Goal: Information Seeking & Learning: Learn about a topic

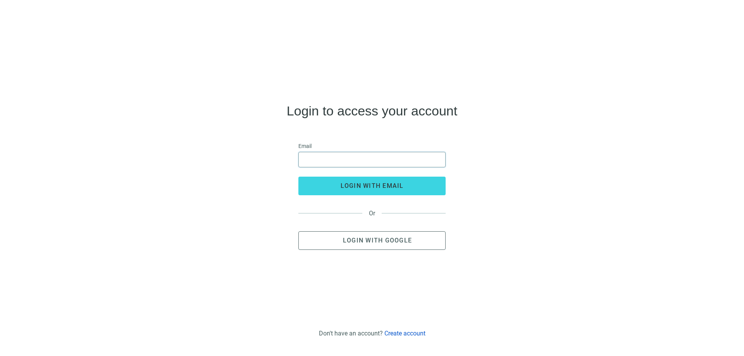
click at [325, 157] on input "email" at bounding box center [371, 159] width 137 height 15
click at [325, 156] on input "email" at bounding box center [371, 159] width 137 height 15
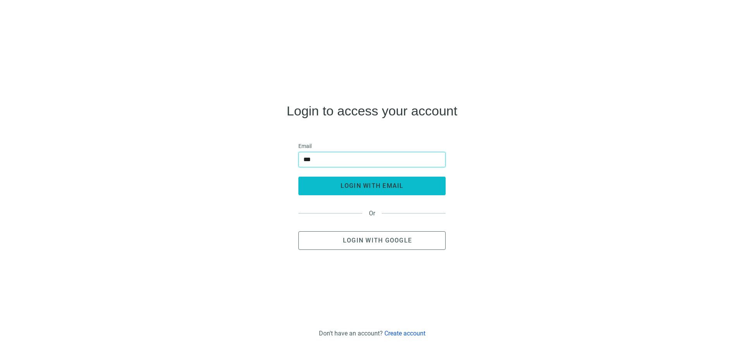
type input "**********"
click at [348, 187] on span "login with email" at bounding box center [371, 185] width 63 height 7
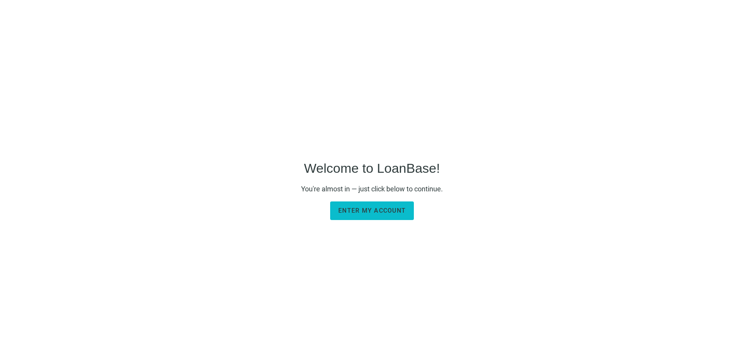
click at [347, 213] on span "Enter my account" at bounding box center [371, 210] width 67 height 7
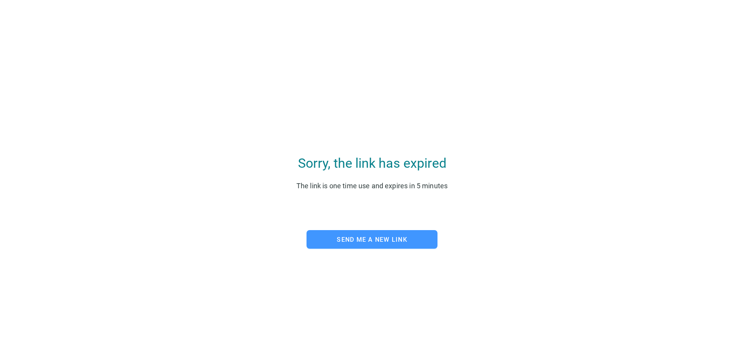
click at [360, 242] on span "Send me a new link" at bounding box center [372, 239] width 70 height 7
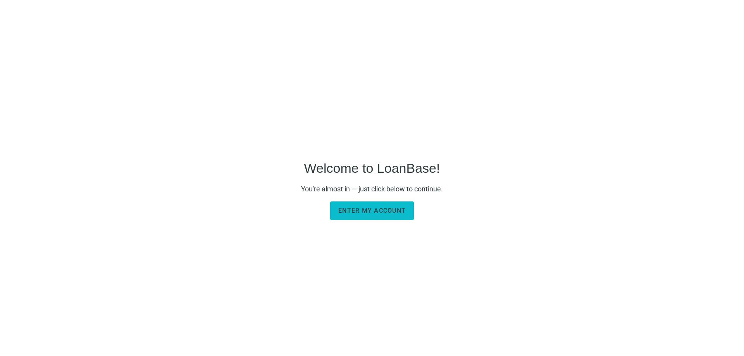
click at [353, 211] on span "Enter my account" at bounding box center [371, 210] width 67 height 7
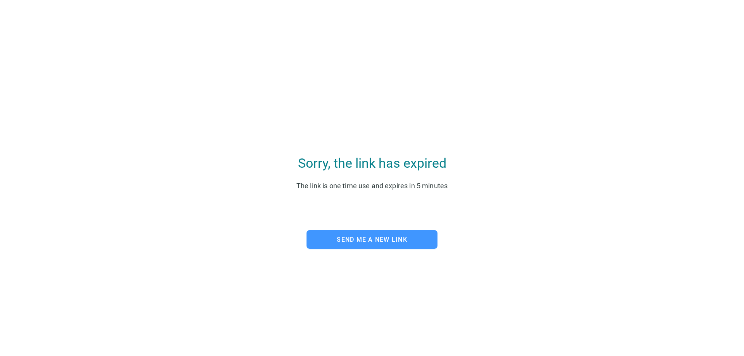
click at [357, 238] on span "Send me a new link" at bounding box center [372, 239] width 70 height 7
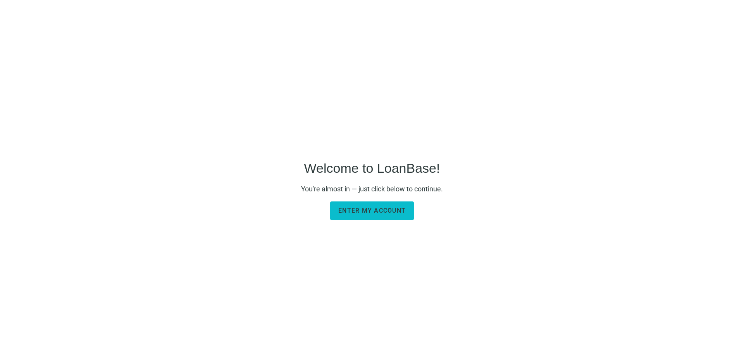
drag, startPoint x: 352, startPoint y: 212, endPoint x: 351, endPoint y: 216, distance: 4.7
click at [350, 217] on button "Enter my account" at bounding box center [372, 210] width 84 height 19
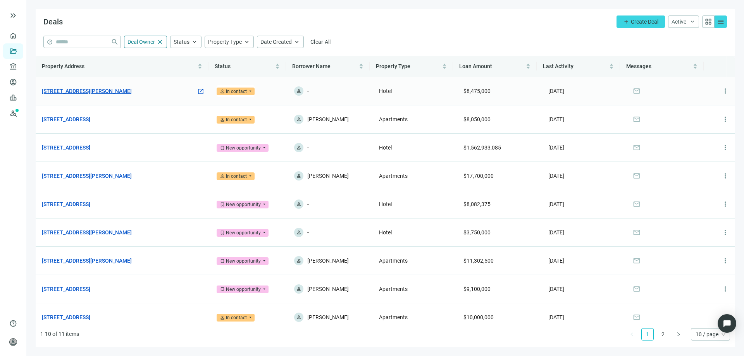
click at [103, 87] on link "561 Chaffee Point Blvd, Jacksonville, FL 32221" at bounding box center [87, 91] width 90 height 9
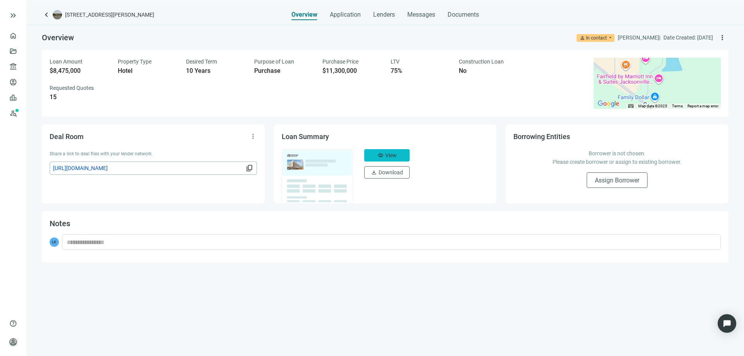
click at [384, 157] on button "visibility View" at bounding box center [386, 155] width 45 height 12
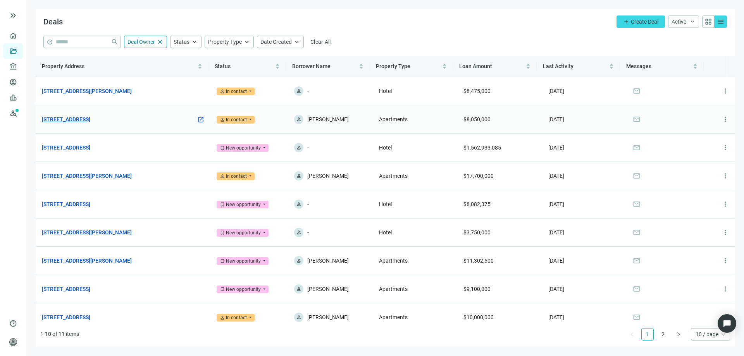
click at [90, 118] on link "7149 Trail Lake Dr, Fort Worth, TX 76133" at bounding box center [66, 119] width 48 height 9
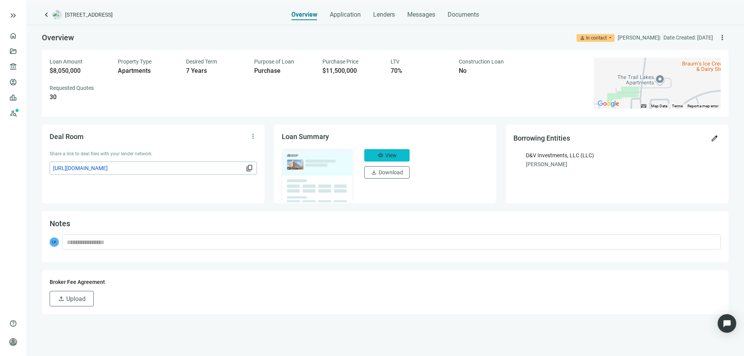
click at [385, 154] on span "View" at bounding box center [391, 155] width 12 height 6
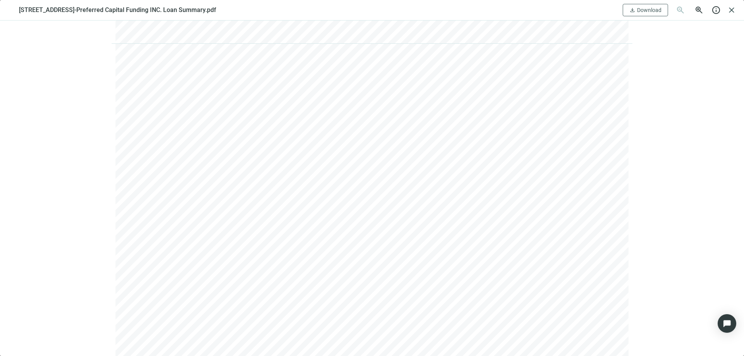
scroll to position [736, 0]
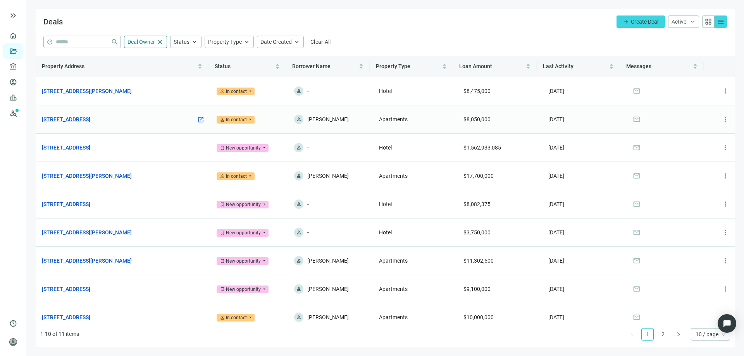
click at [90, 118] on link "7149 Trail Lake Dr, Fort Worth, TX 76133" at bounding box center [66, 119] width 48 height 9
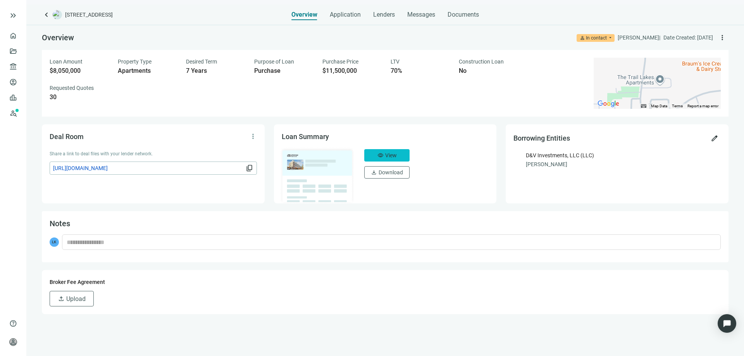
click at [388, 156] on span "View" at bounding box center [391, 155] width 12 height 6
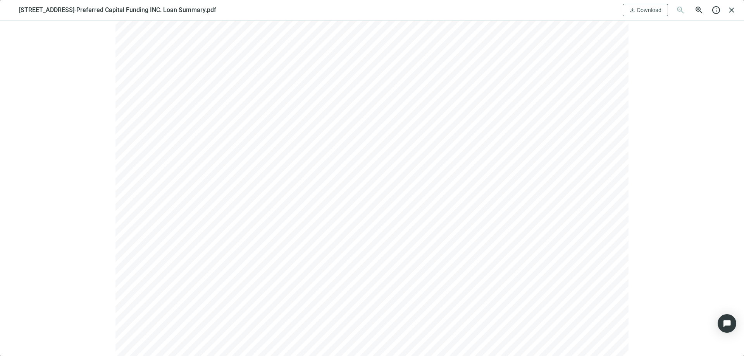
scroll to position [155, 0]
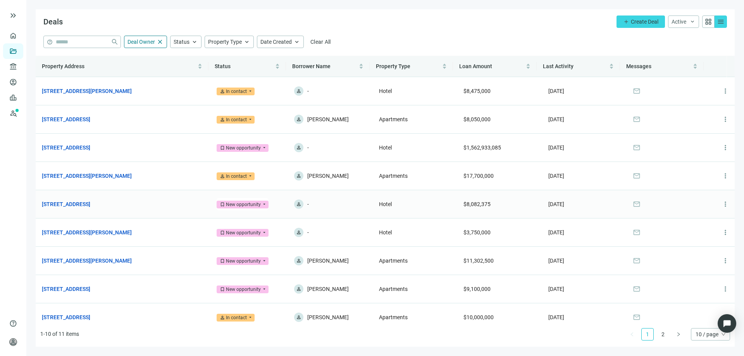
scroll to position [38, 0]
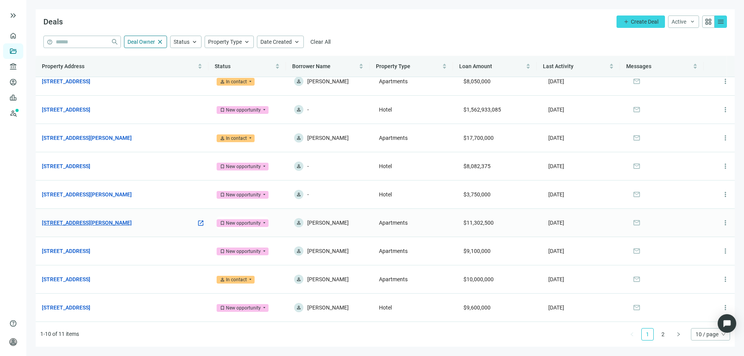
click at [113, 223] on link "704 Berry Rd, Nashville, TN 37204" at bounding box center [87, 222] width 90 height 9
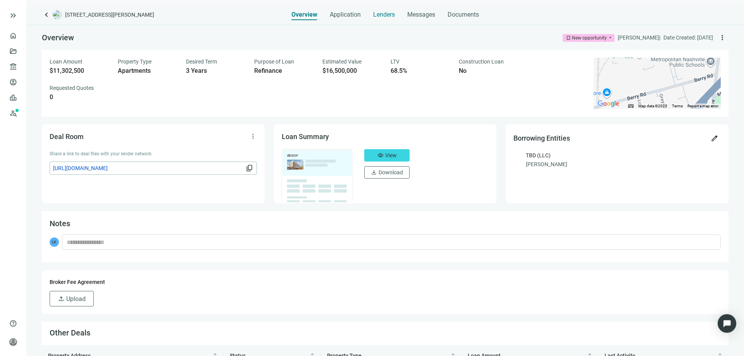
click at [378, 15] on span "Lenders" at bounding box center [384, 15] width 22 height 8
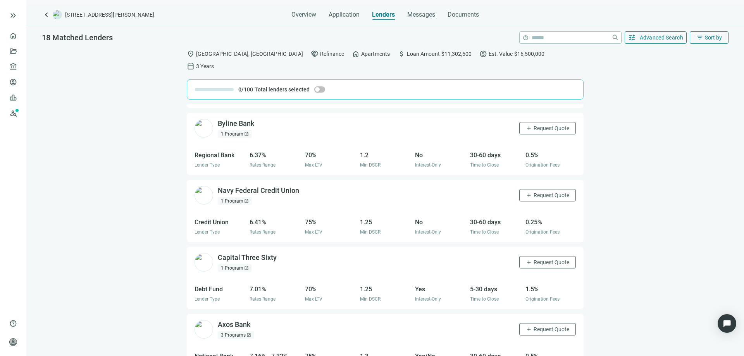
scroll to position [938, 0]
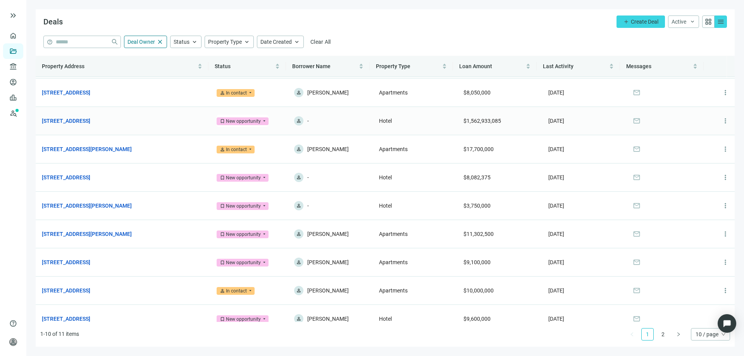
scroll to position [38, 0]
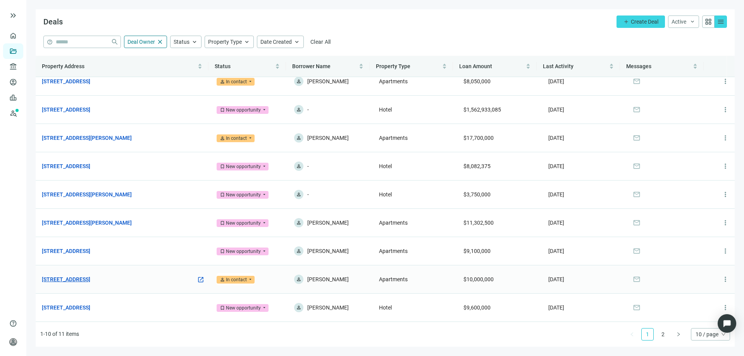
click at [90, 280] on link "600 Dusan Blvd, Murfreesboro, TN 37129" at bounding box center [66, 279] width 48 height 9
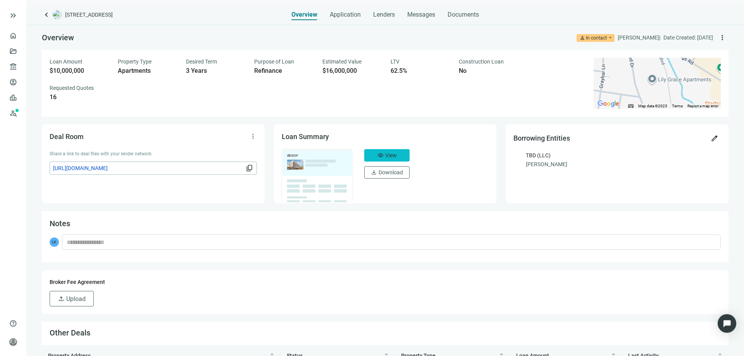
click at [385, 155] on span "View" at bounding box center [391, 155] width 12 height 6
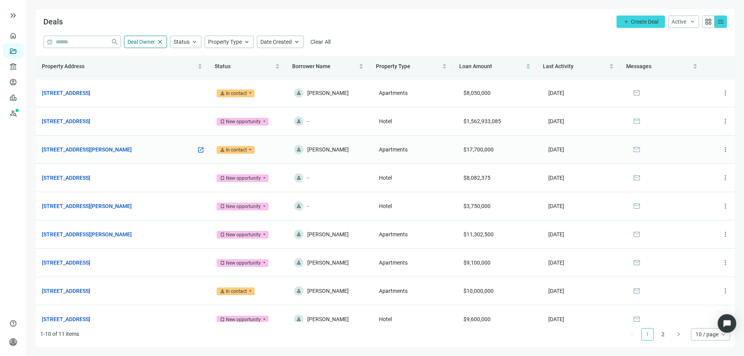
scroll to position [38, 0]
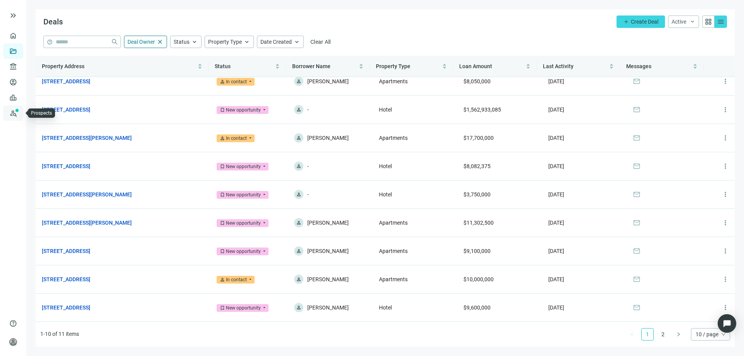
click at [19, 115] on link "Prospects New" at bounding box center [31, 112] width 25 height 15
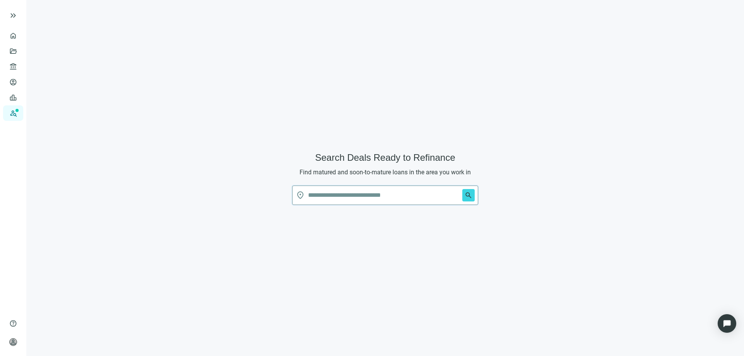
click at [328, 194] on input "text" at bounding box center [383, 195] width 151 height 19
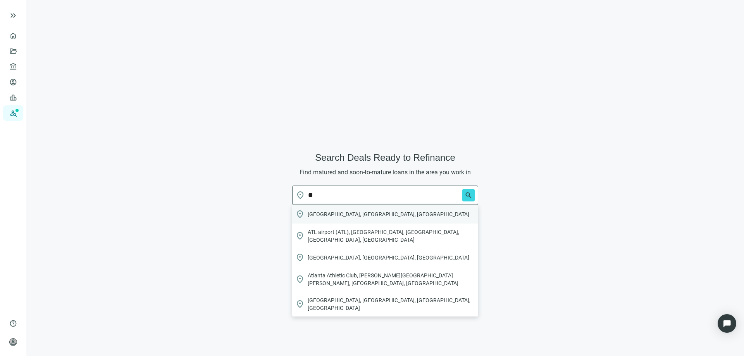
click at [316, 210] on div "location_on Atlanta, GA, USA" at bounding box center [385, 214] width 186 height 19
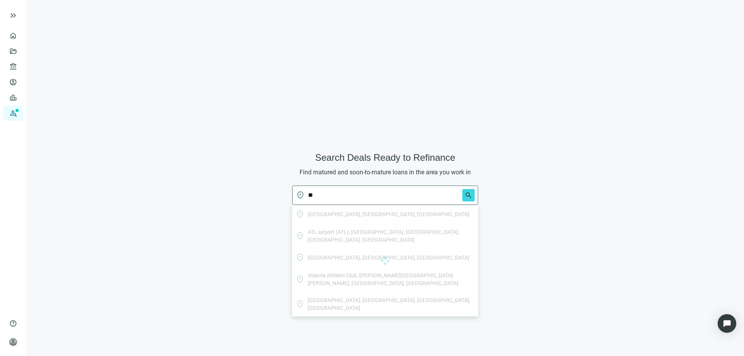
type input "**********"
click at [468, 196] on span "search" at bounding box center [468, 195] width 8 height 8
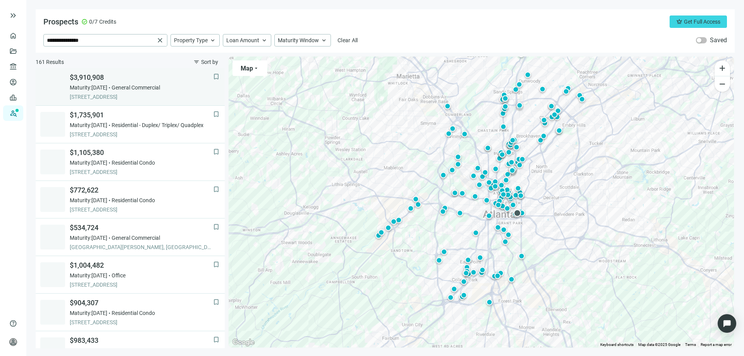
click at [95, 93] on div "$3,910,908 Maturity: 11.30.2025 General Commercial 952 MEMORIAL DR SE, ATLANTA,…" at bounding box center [141, 87] width 143 height 28
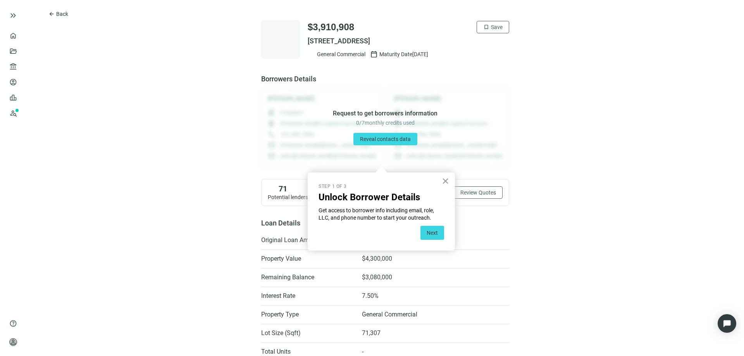
click at [444, 181] on button "×" at bounding box center [444, 181] width 7 height 12
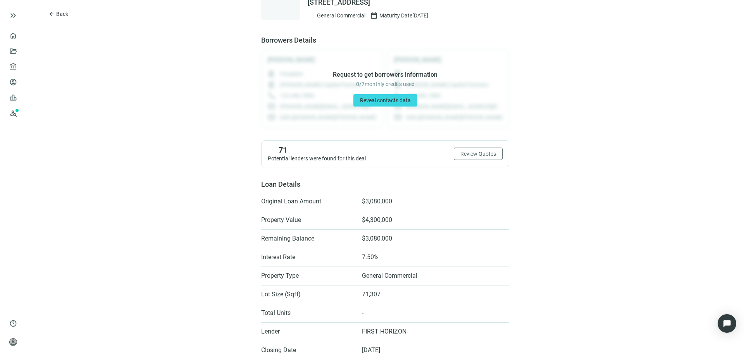
scroll to position [77, 0]
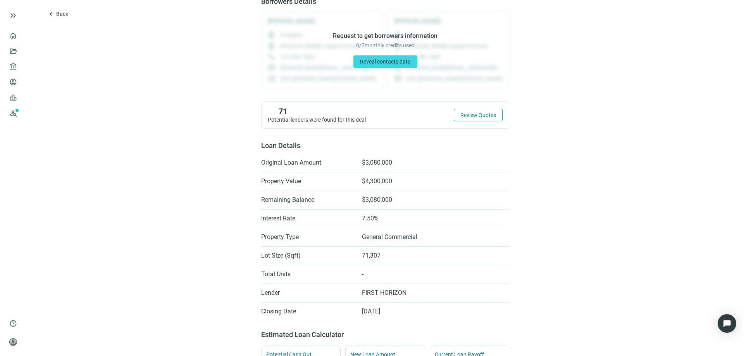
click at [466, 118] on span "Review Quotes" at bounding box center [478, 115] width 36 height 6
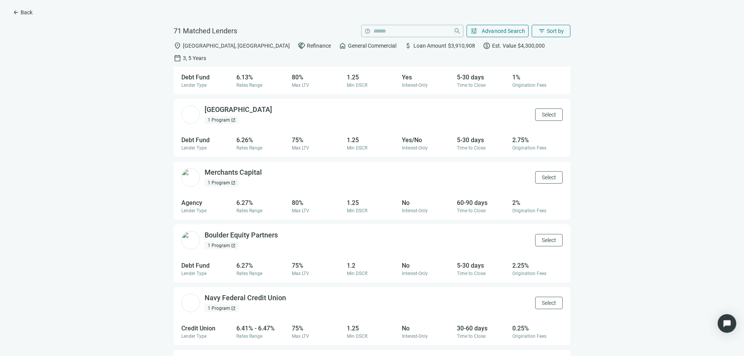
scroll to position [2433, 0]
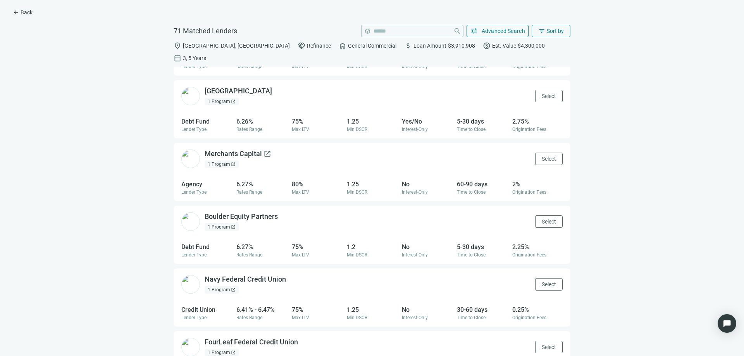
click at [235, 149] on div "Merchants Capital open_in_new" at bounding box center [237, 154] width 67 height 10
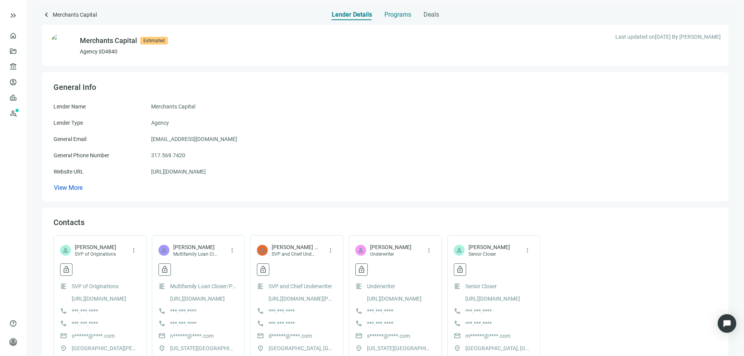
click at [399, 12] on span "Programs" at bounding box center [397, 15] width 27 height 8
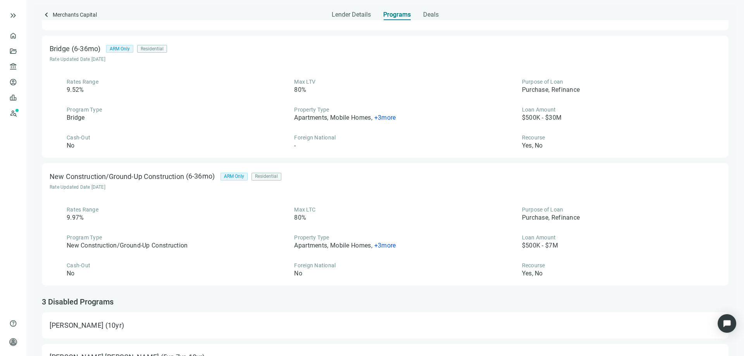
scroll to position [498, 0]
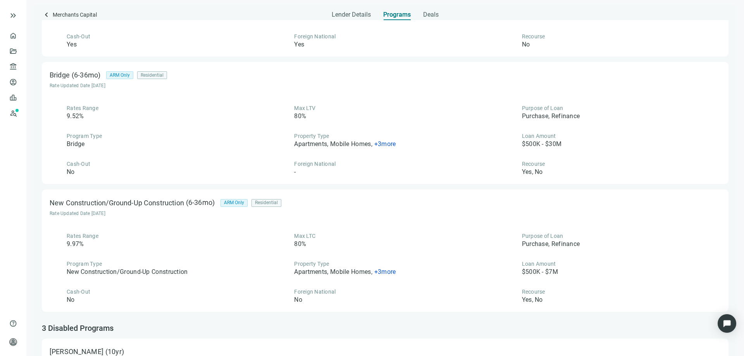
click at [377, 144] on span "+ 3 more" at bounding box center [385, 143] width 22 height 7
click at [358, 86] on div "Bridge (6-36mo) ARM Only Residential Rate Updated Date 09.30.2025" at bounding box center [385, 79] width 671 height 19
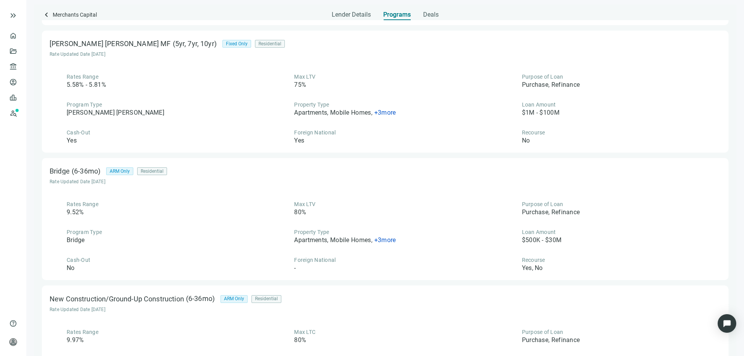
scroll to position [381, 0]
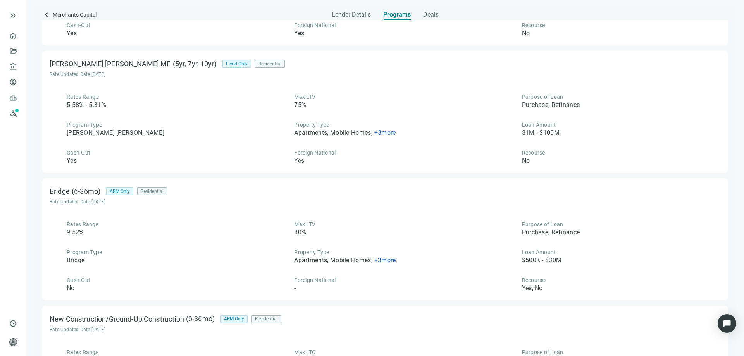
click at [374, 132] on span "+ 3 more" at bounding box center [385, 132] width 22 height 7
click at [407, 103] on div "Max LTV 75%" at bounding box center [385, 101] width 216 height 16
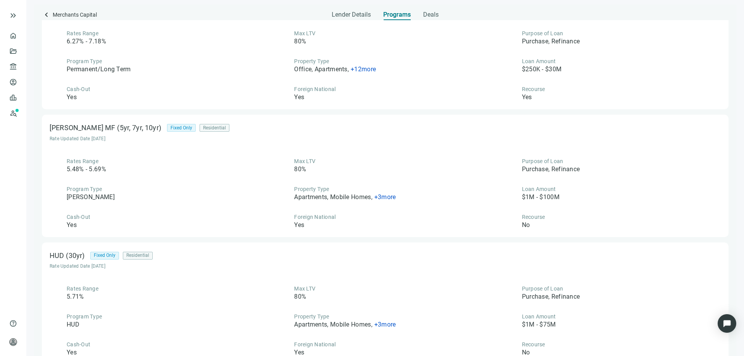
scroll to position [77, 0]
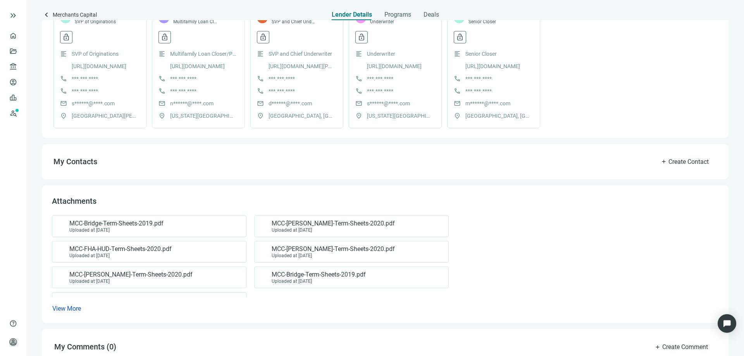
scroll to position [247, 0]
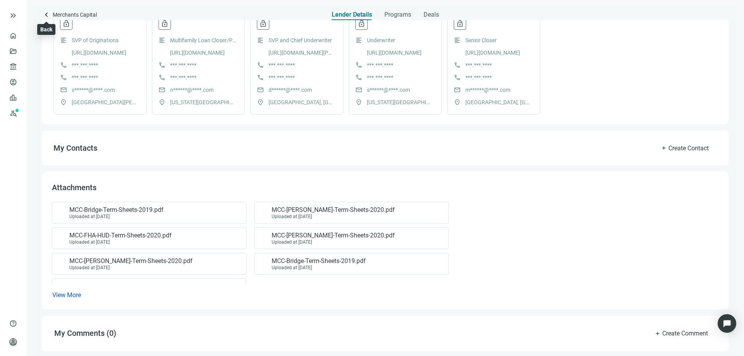
click at [45, 16] on span "keyboard_arrow_left" at bounding box center [46, 14] width 9 height 9
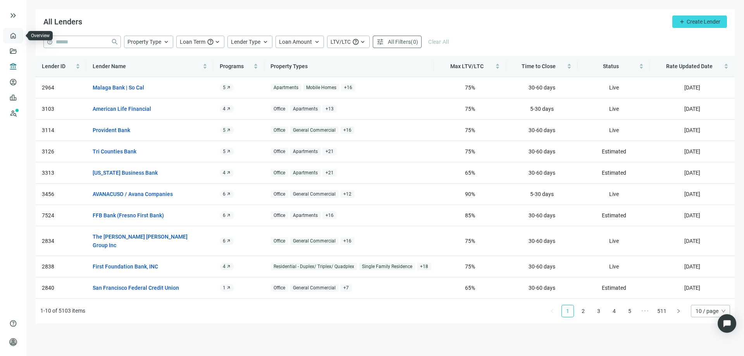
click at [19, 35] on link "Overview" at bounding box center [30, 36] width 23 height 6
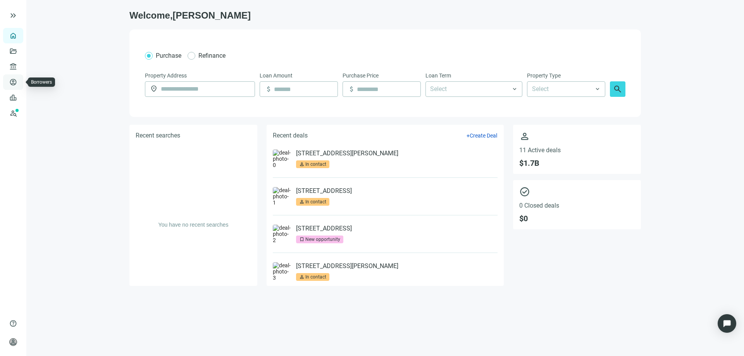
click at [19, 81] on link "Borrowers" at bounding box center [31, 82] width 25 height 6
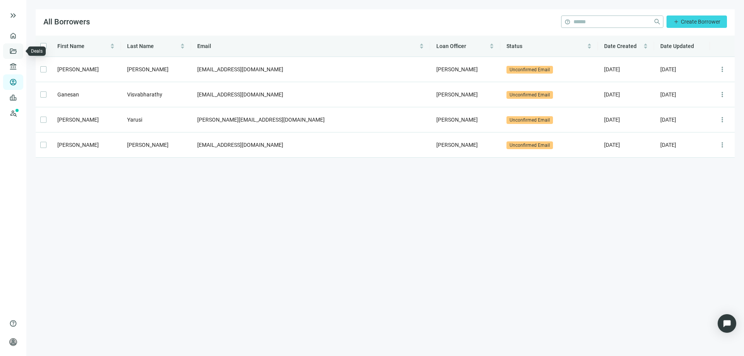
click at [19, 51] on link "Deals" at bounding box center [26, 51] width 14 height 6
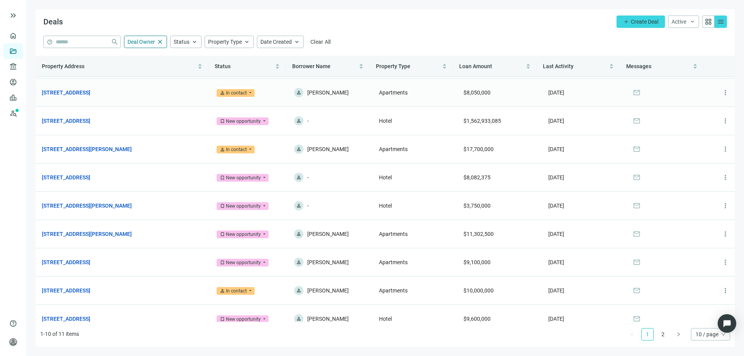
scroll to position [38, 0]
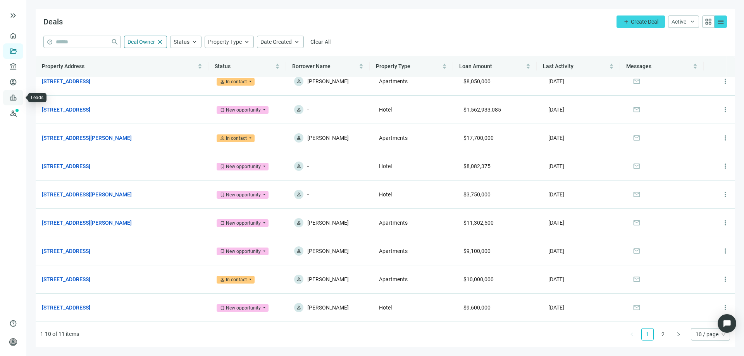
click at [19, 98] on link "Leads" at bounding box center [26, 97] width 15 height 6
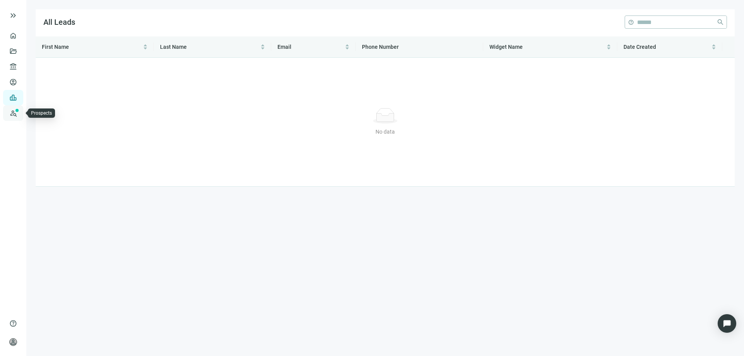
click at [19, 112] on link "Prospects New" at bounding box center [31, 112] width 25 height 15
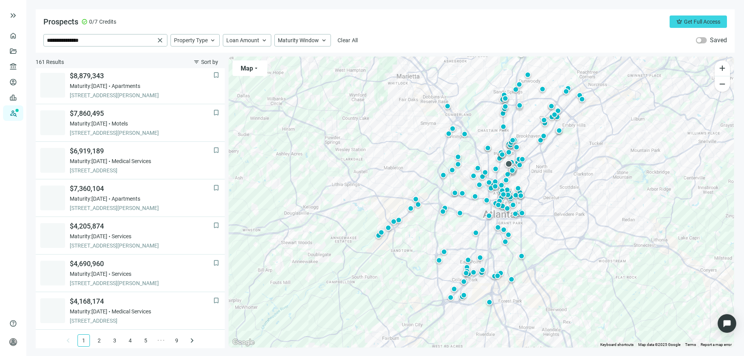
scroll to position [493, 0]
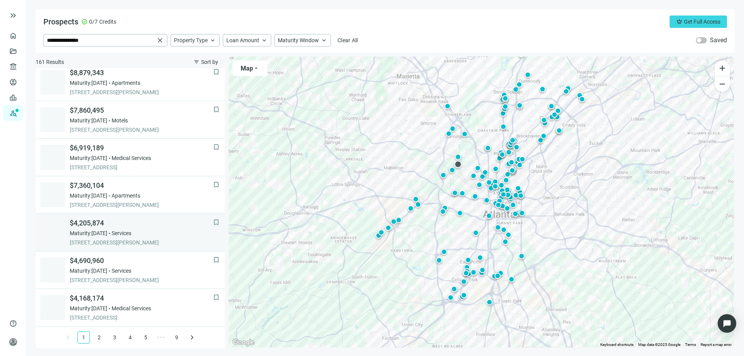
click at [91, 225] on span "$4,205,874" at bounding box center [141, 222] width 143 height 9
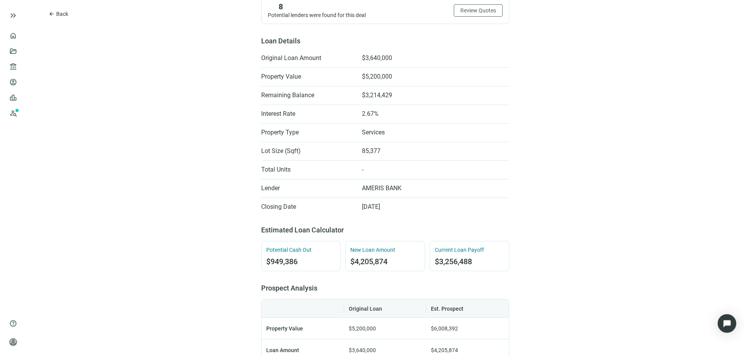
scroll to position [194, 0]
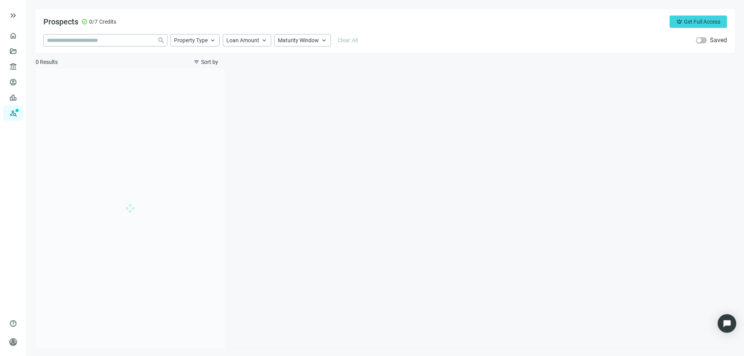
type input "**********"
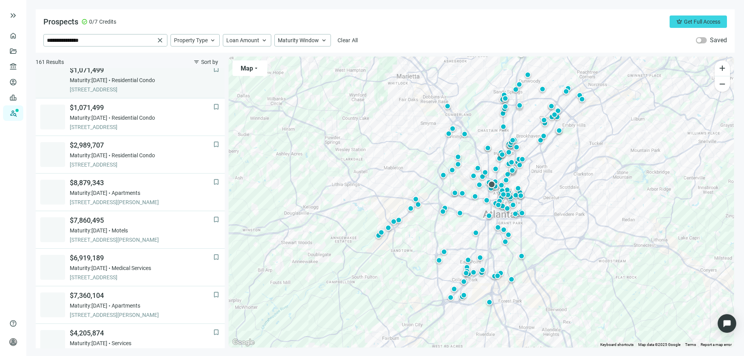
scroll to position [387, 0]
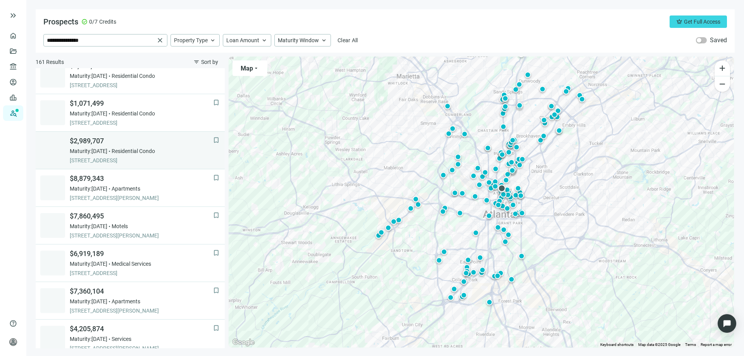
click at [82, 142] on span "$2,989,707" at bounding box center [141, 140] width 143 height 9
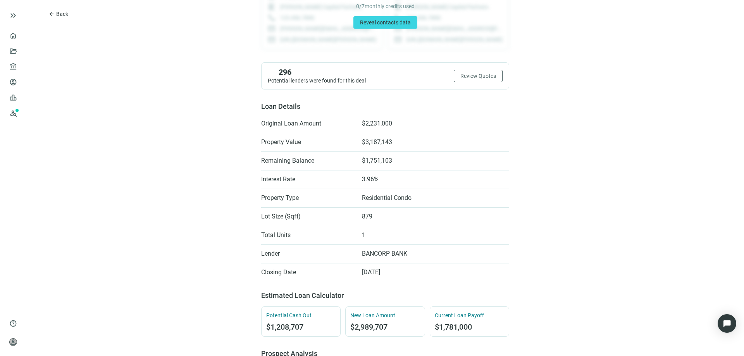
scroll to position [39, 0]
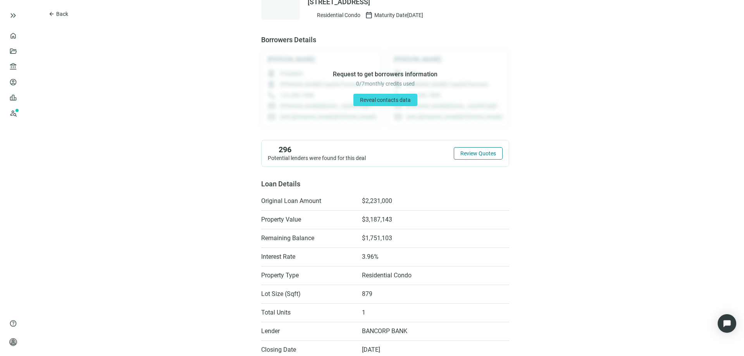
click at [464, 153] on span "Review Quotes" at bounding box center [478, 153] width 36 height 6
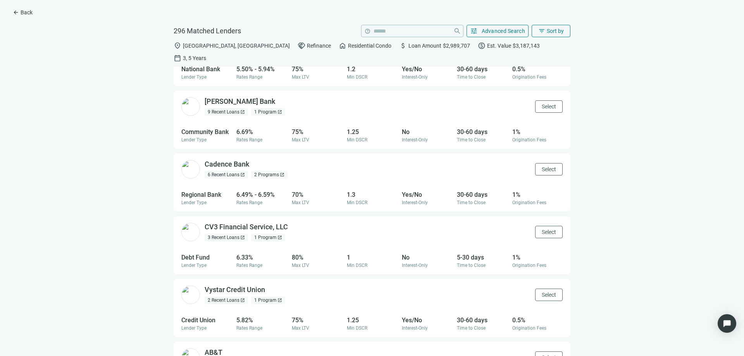
scroll to position [77, 0]
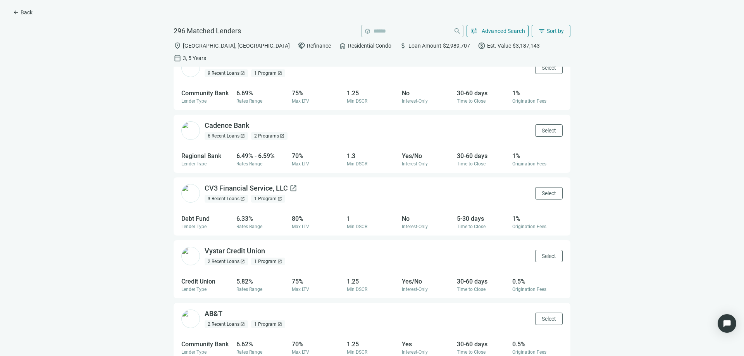
click at [229, 184] on div "CV3 Financial Service, LLC open_in_new" at bounding box center [250, 189] width 93 height 10
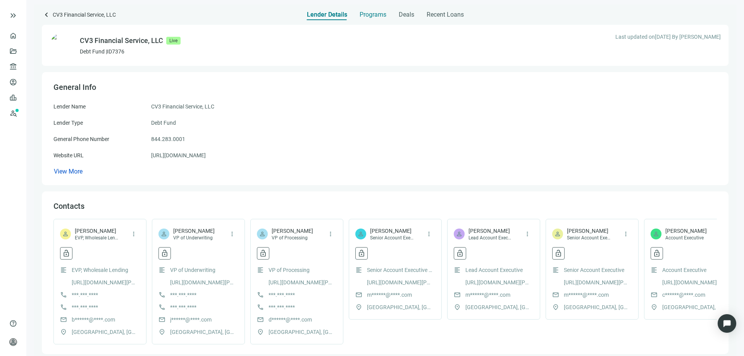
click at [362, 15] on span "Programs" at bounding box center [372, 15] width 27 height 8
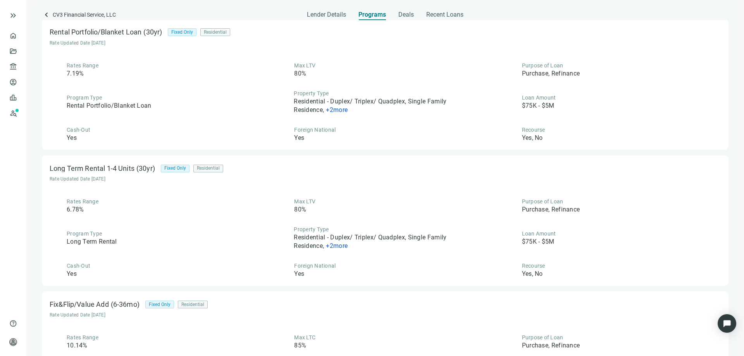
scroll to position [113, 0]
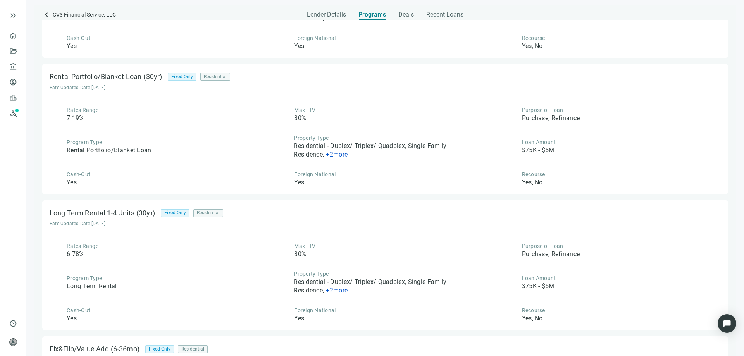
click at [334, 292] on span "+ 2 more" at bounding box center [337, 290] width 22 height 7
click at [343, 254] on div "Max LTV 80%" at bounding box center [385, 250] width 216 height 16
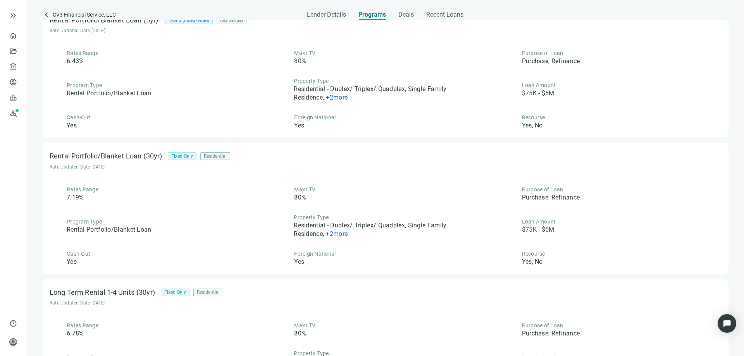
scroll to position [0, 0]
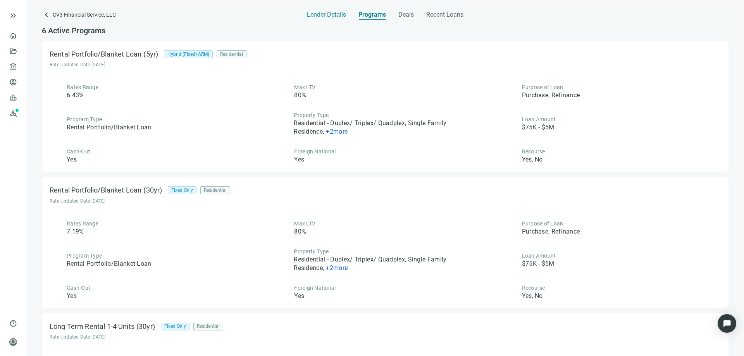
click at [323, 14] on span "Lender Details" at bounding box center [326, 15] width 39 height 8
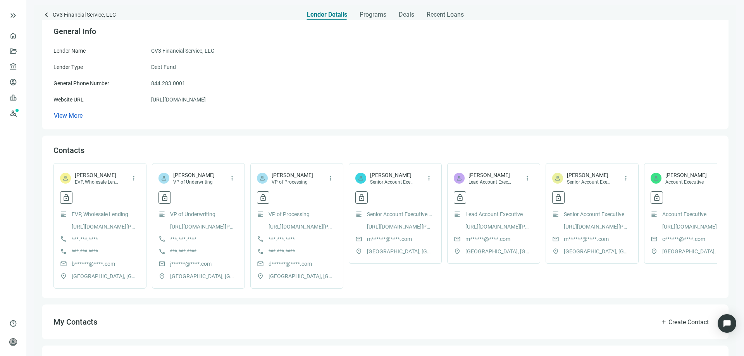
scroll to position [39, 0]
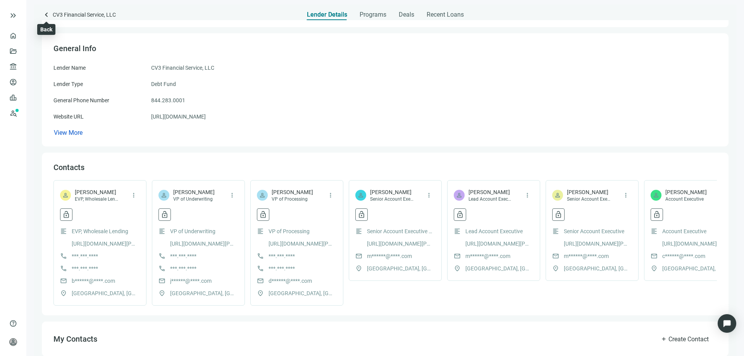
click at [48, 15] on span "keyboard_arrow_left" at bounding box center [46, 14] width 9 height 9
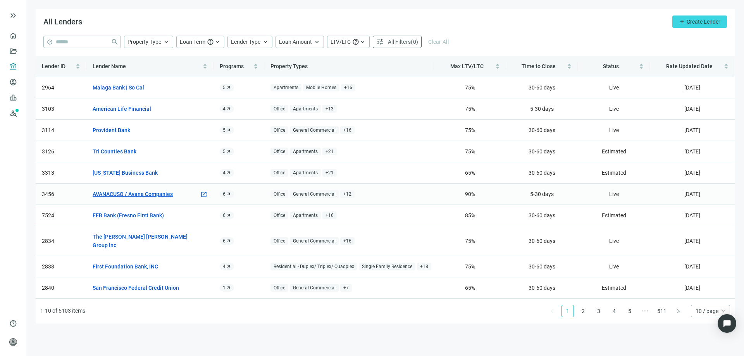
click at [156, 196] on link "AVANACUSO / Avana Companies" at bounding box center [133, 194] width 80 height 9
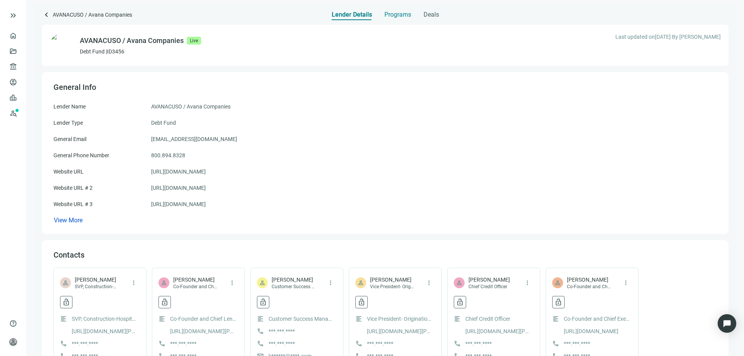
click at [389, 16] on span "Programs" at bounding box center [397, 15] width 27 height 8
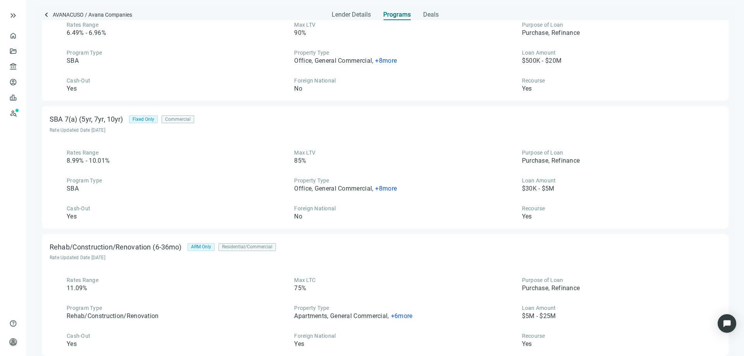
scroll to position [77, 0]
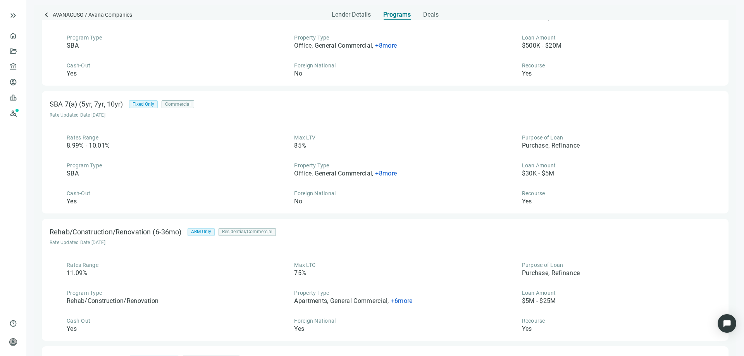
click at [373, 174] on div "Office, General Commercial , + 8 more" at bounding box center [345, 173] width 103 height 9
click at [375, 174] on span "+ 8 more" at bounding box center [386, 173] width 22 height 7
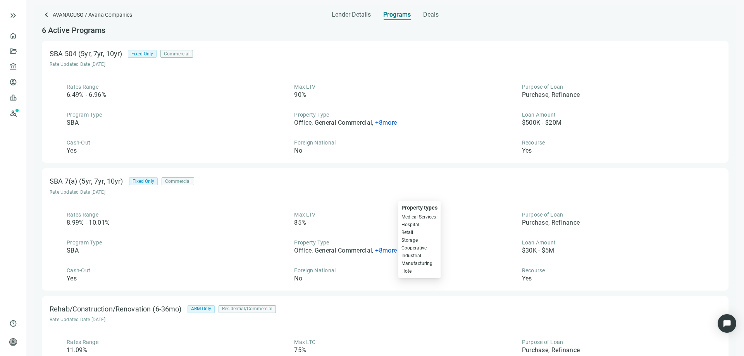
scroll to position [0, 0]
click at [342, 14] on span "Lender Details" at bounding box center [350, 15] width 39 height 8
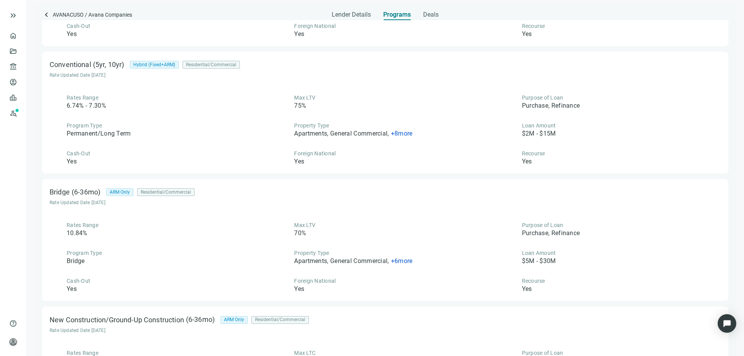
scroll to position [295, 0]
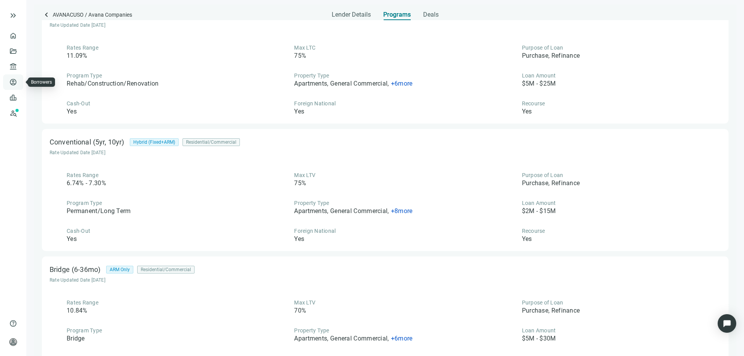
click at [19, 83] on link "Borrowers" at bounding box center [31, 82] width 25 height 6
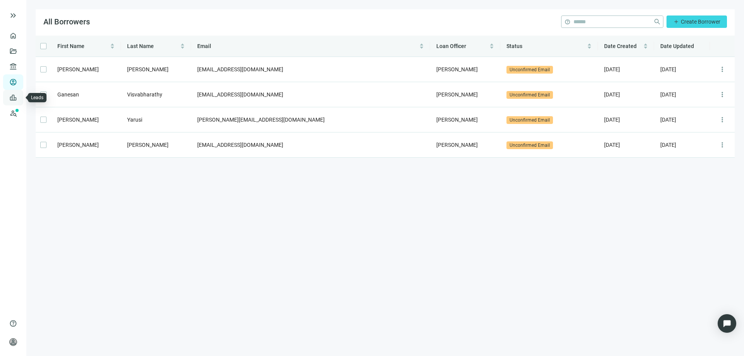
click at [19, 100] on link "Leads" at bounding box center [26, 97] width 15 height 6
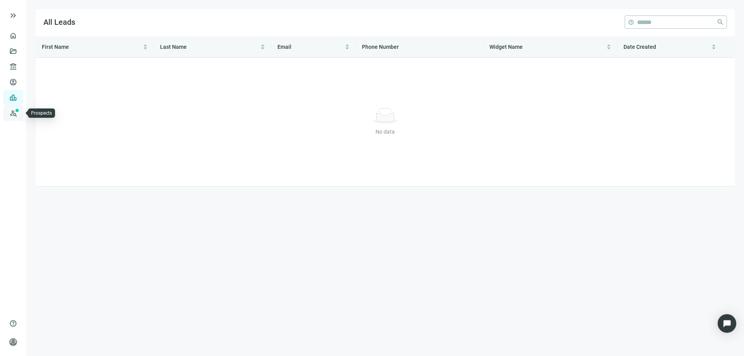
click at [19, 113] on link "Prospects New" at bounding box center [31, 112] width 25 height 15
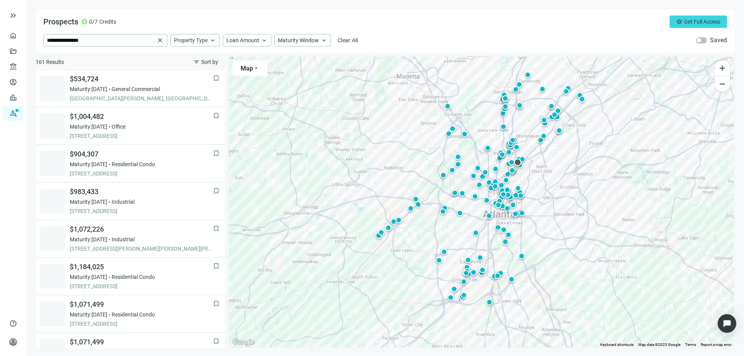
scroll to position [155, 0]
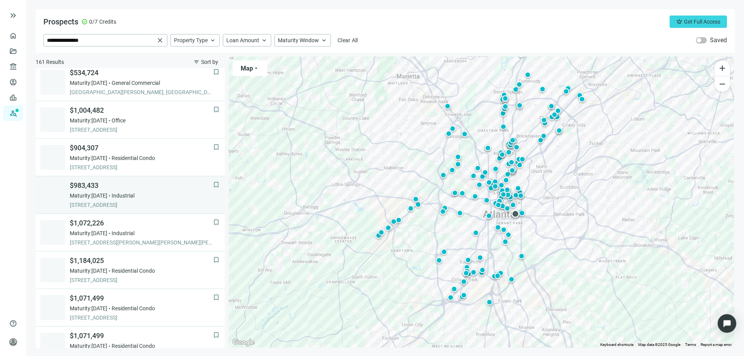
click at [91, 184] on span "$983,433" at bounding box center [141, 185] width 143 height 9
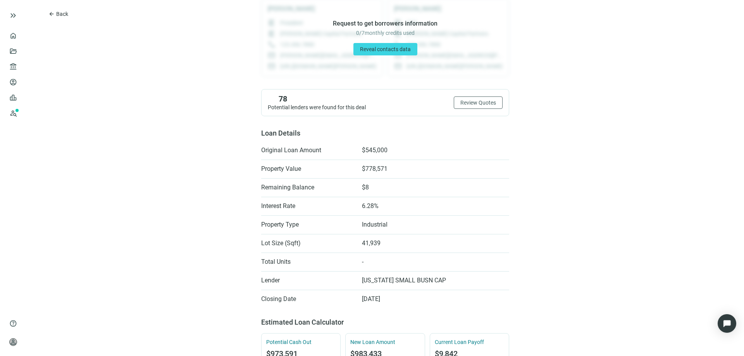
scroll to position [78, 0]
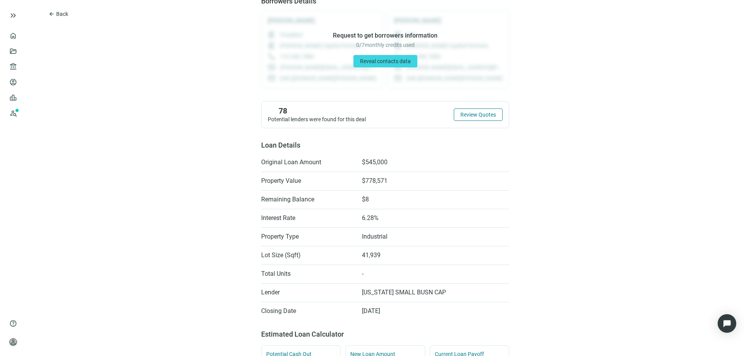
click at [461, 117] on span "Review Quotes" at bounding box center [478, 115] width 36 height 6
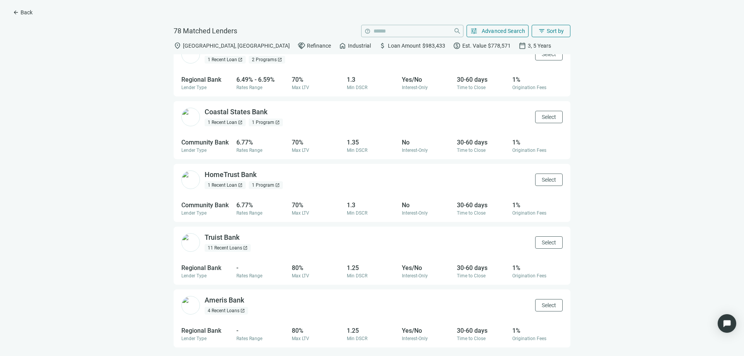
scroll to position [116, 0]
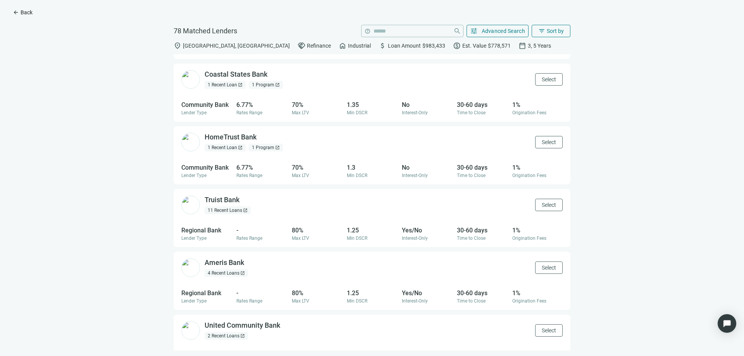
click at [19, 10] on span "arrow_back" at bounding box center [16, 12] width 6 height 6
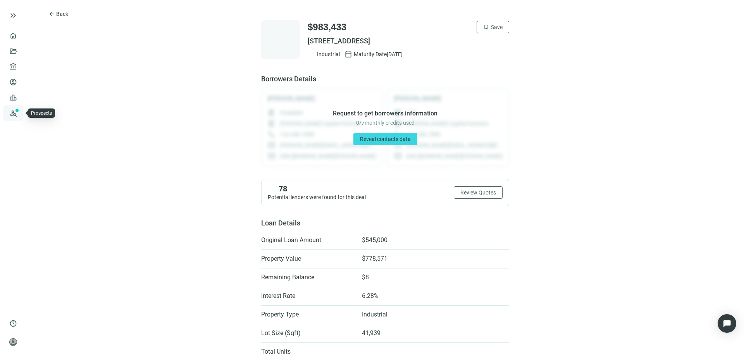
click at [19, 115] on link "Prospects New" at bounding box center [31, 112] width 25 height 15
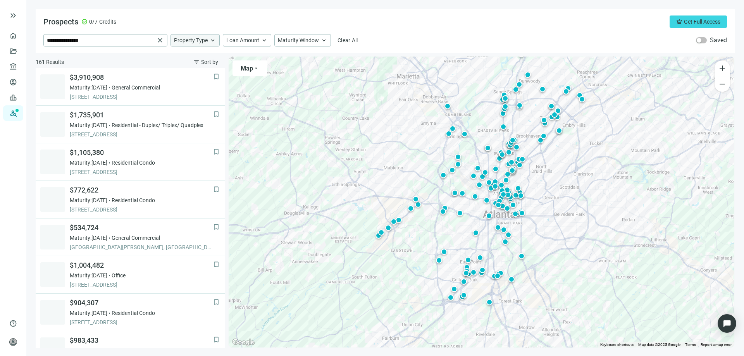
click at [197, 41] on span "Property Type" at bounding box center [191, 40] width 34 height 7
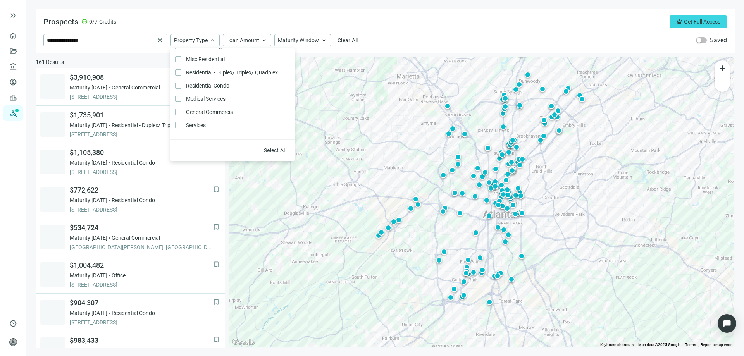
scroll to position [165, 0]
click at [206, 23] on div "Prospects check_circle 0/7 Credits crown Get Full Access" at bounding box center [384, 21] width 683 height 12
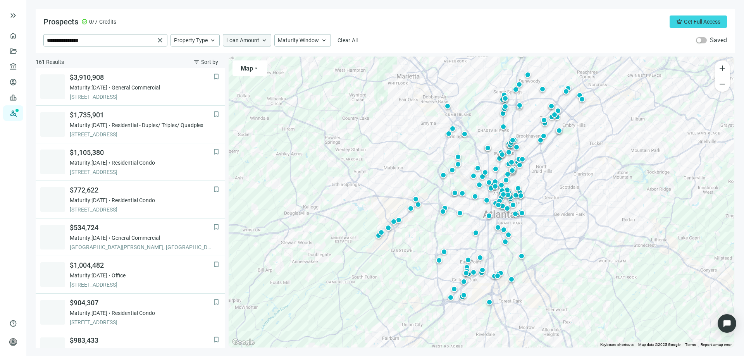
click at [259, 39] on div "Loan Amount keyboard_arrow_up" at bounding box center [247, 40] width 48 height 12
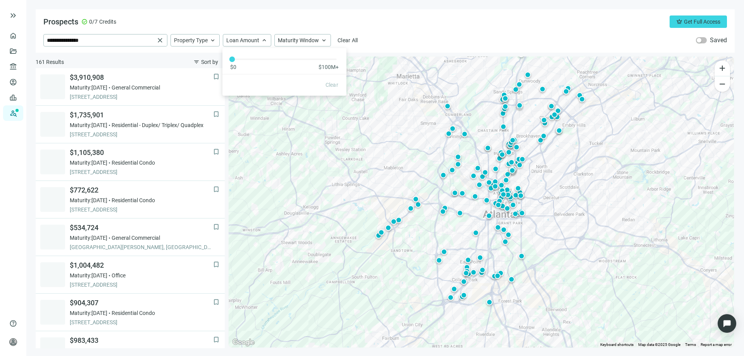
click at [263, 25] on div "Prospects check_circle 0/7 Credits crown Get Full Access" at bounding box center [384, 21] width 683 height 12
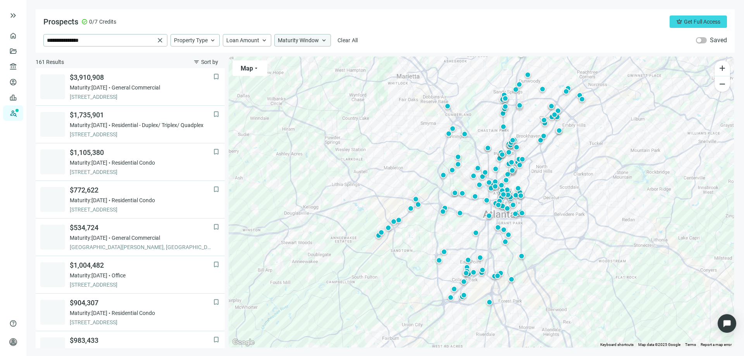
click at [320, 39] on span "keyboard_arrow_up" at bounding box center [323, 40] width 7 height 7
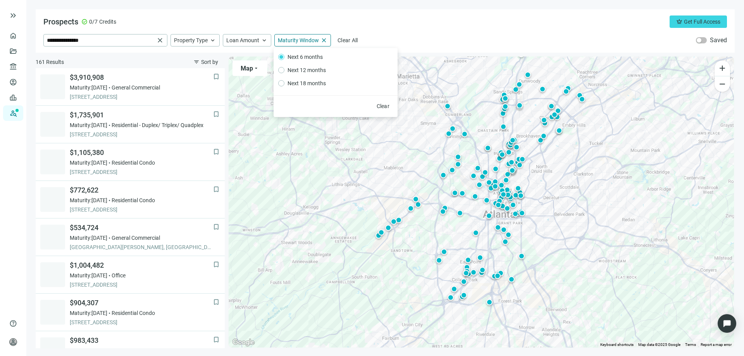
click at [407, 31] on div "**********" at bounding box center [385, 30] width 699 height 43
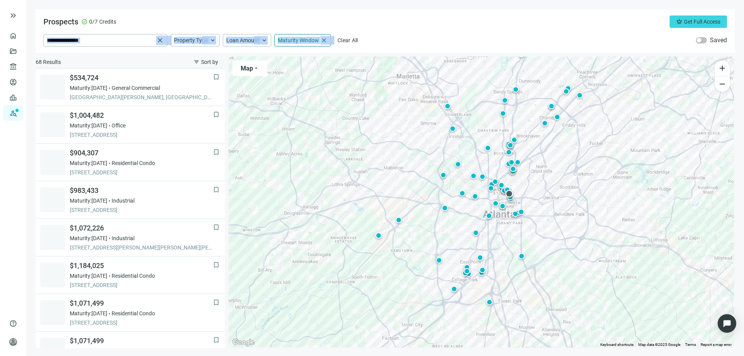
scroll to position [155, 0]
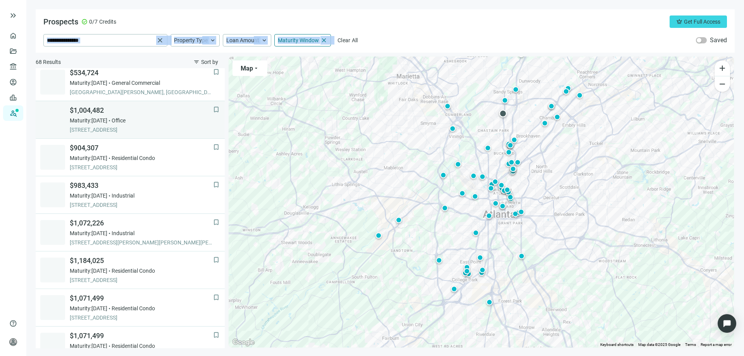
click at [93, 115] on div "$1,004,482 Maturity: 12.04.2025 Office 5064 ROSWELL RD STE A100, ATLANTA, 30342…" at bounding box center [141, 120] width 143 height 28
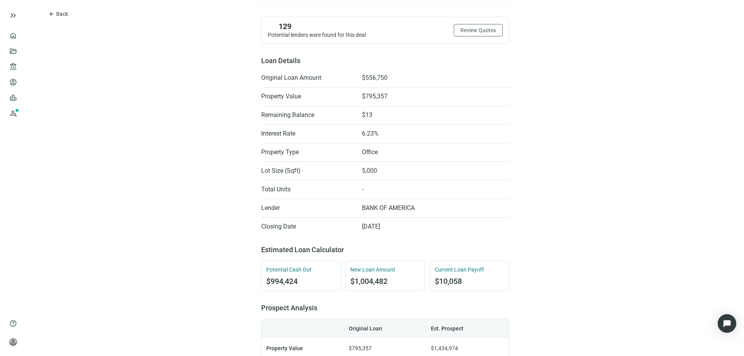
scroll to position [155, 0]
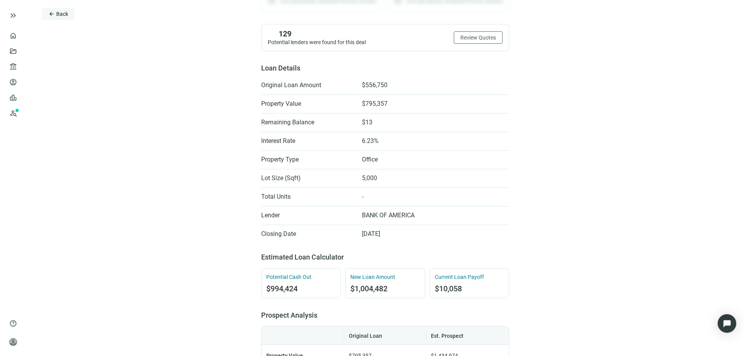
click at [48, 15] on span "arrow_back" at bounding box center [51, 14] width 6 height 6
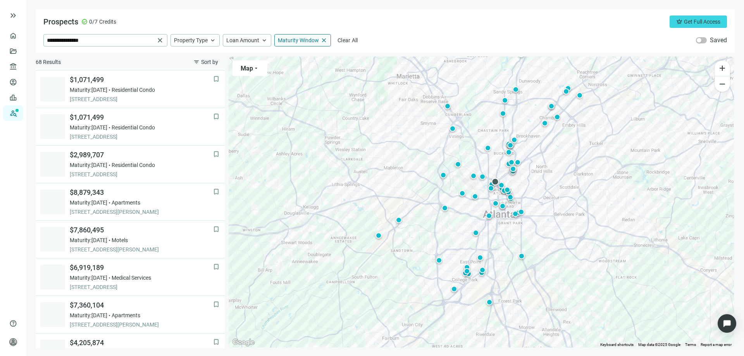
scroll to position [420, 0]
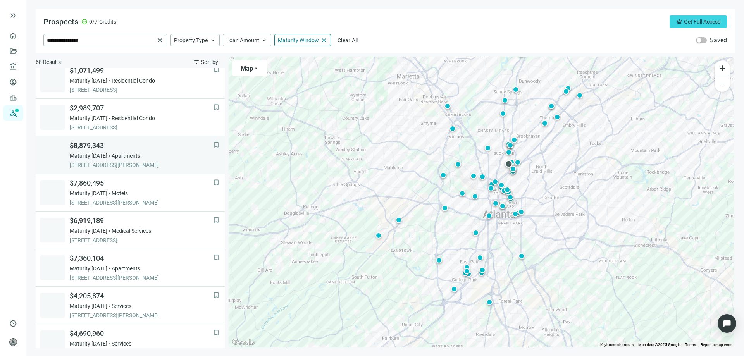
click at [94, 148] on span "$8,879,343" at bounding box center [141, 145] width 143 height 9
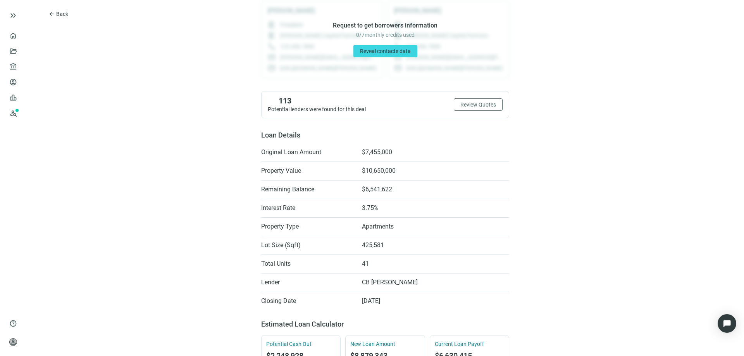
scroll to position [39, 0]
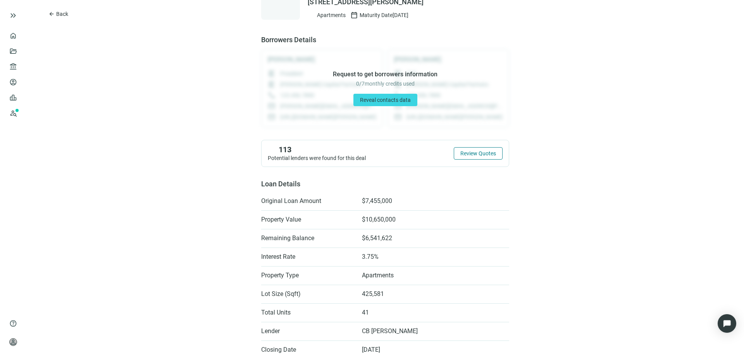
click at [467, 153] on span "Review Quotes" at bounding box center [478, 153] width 36 height 6
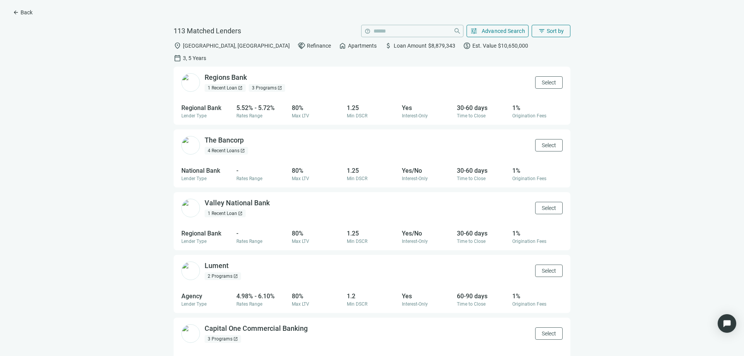
scroll to position [39, 0]
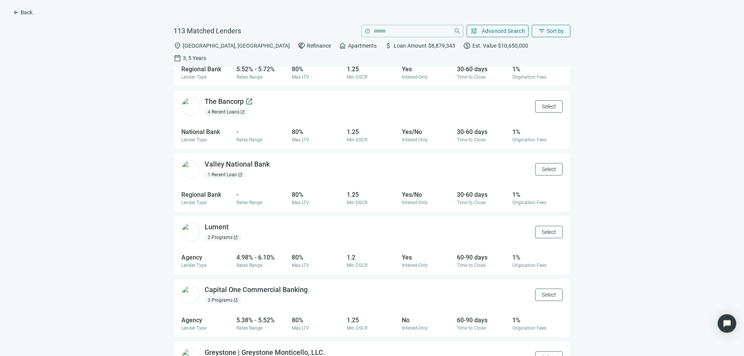
click at [215, 97] on div "The Bancorp open_in_new" at bounding box center [228, 102] width 48 height 10
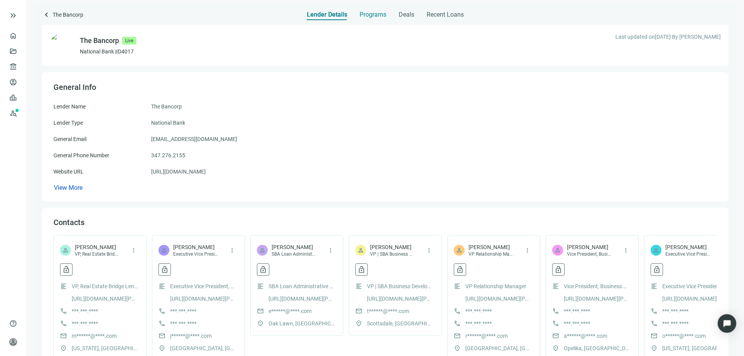
click at [375, 17] on span "Programs" at bounding box center [372, 15] width 27 height 8
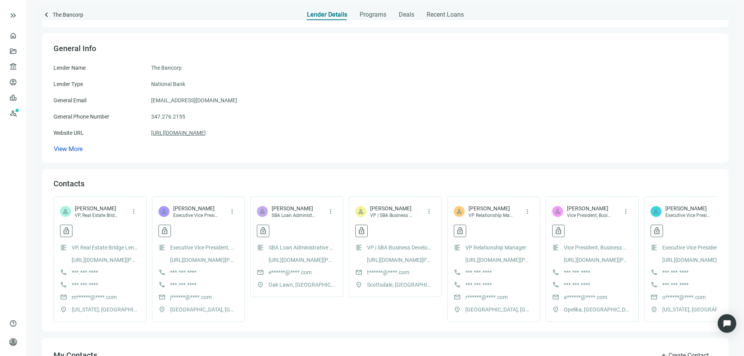
click at [197, 132] on link "[URL][DOMAIN_NAME]" at bounding box center [178, 133] width 55 height 9
